Goal: Find specific page/section: Find specific page/section

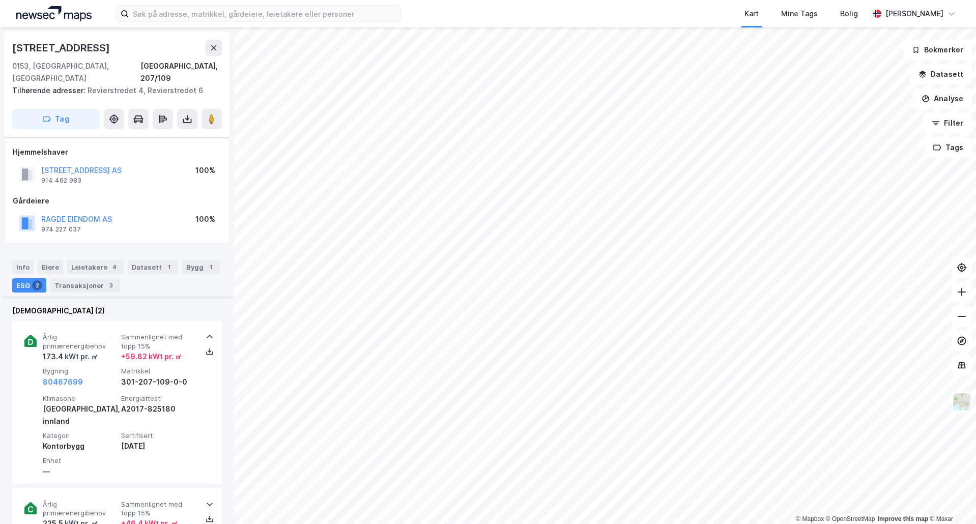
scroll to position [137, 0]
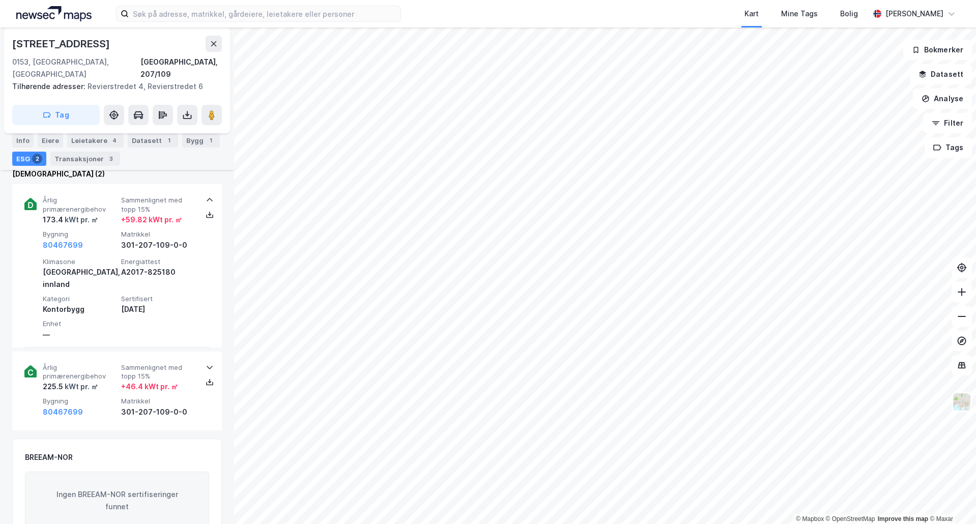
click at [98, 144] on div "Leietakere 4" at bounding box center [95, 140] width 56 height 14
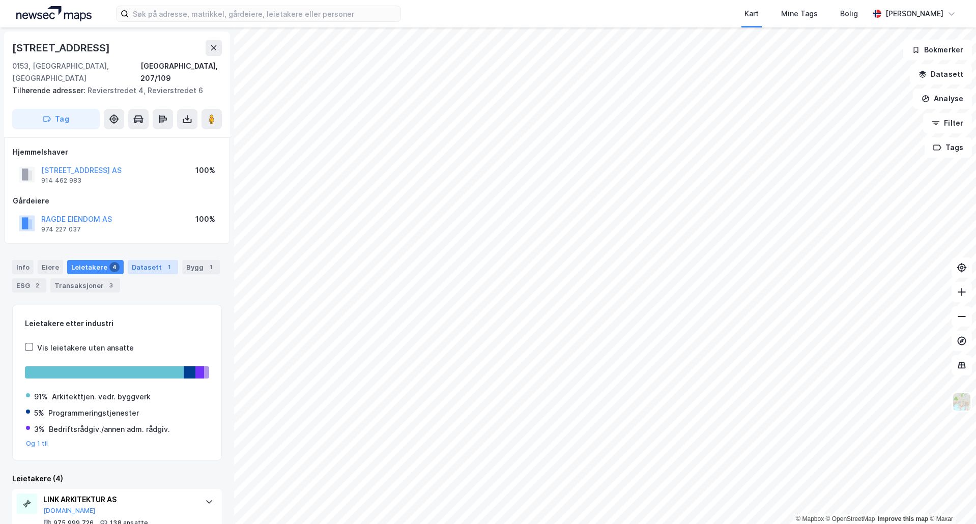
click at [141, 260] on div "Datasett 1" at bounding box center [153, 267] width 50 height 14
